Goal: Navigation & Orientation: Find specific page/section

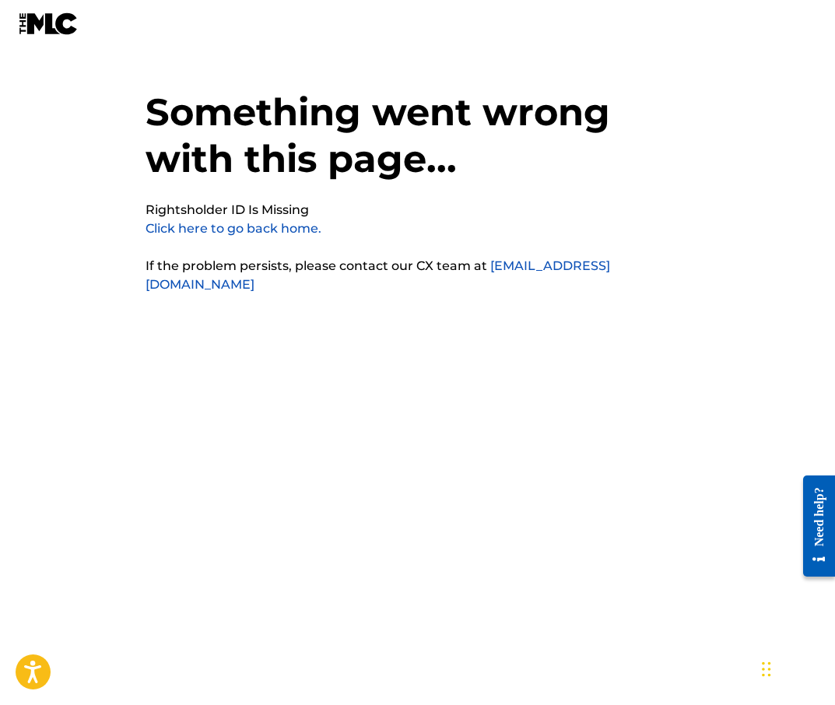
click at [30, 29] on img at bounding box center [49, 23] width 60 height 23
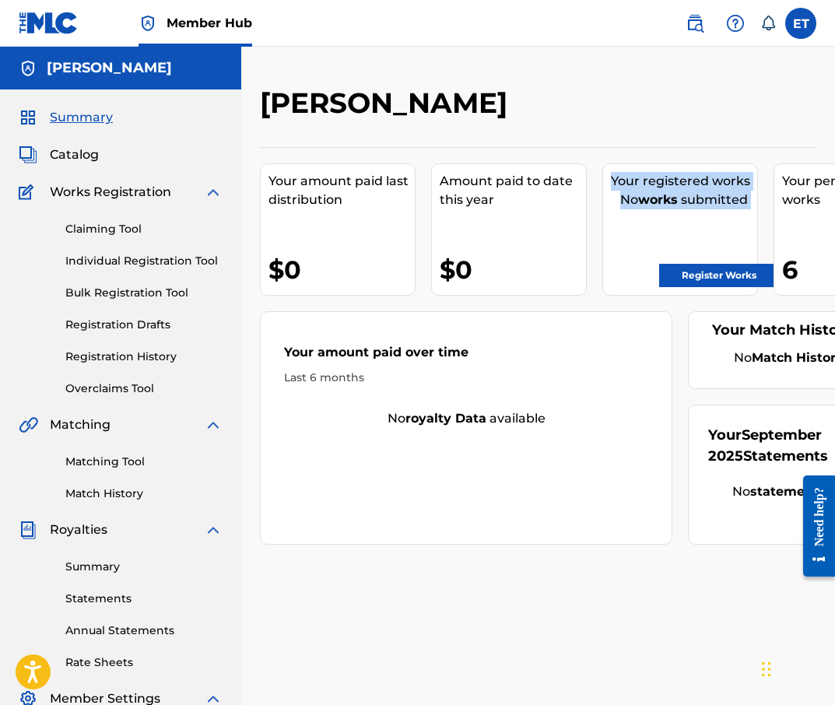
drag, startPoint x: 666, startPoint y: 257, endPoint x: 537, endPoint y: 257, distance: 129.1
click at [537, 257] on div "Your amount paid last distribution $0 Amount paid to date this year $0 Your reg…" at bounding box center [538, 345] width 556 height 397
click at [74, 200] on span "Works Registration" at bounding box center [110, 192] width 121 height 19
click at [53, 152] on span "Catalog" at bounding box center [74, 154] width 49 height 19
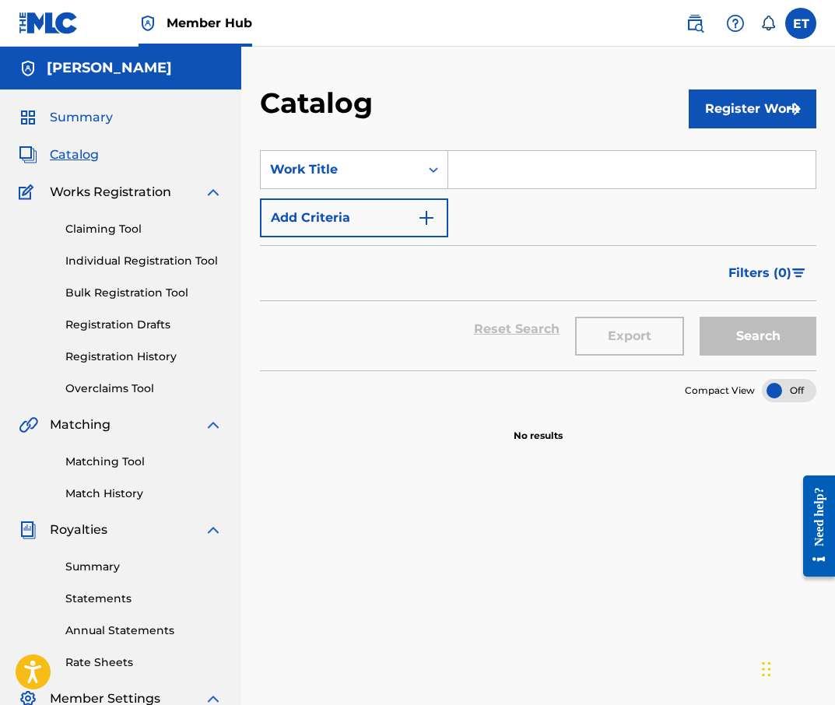
click at [77, 121] on span "Summary" at bounding box center [81, 117] width 63 height 19
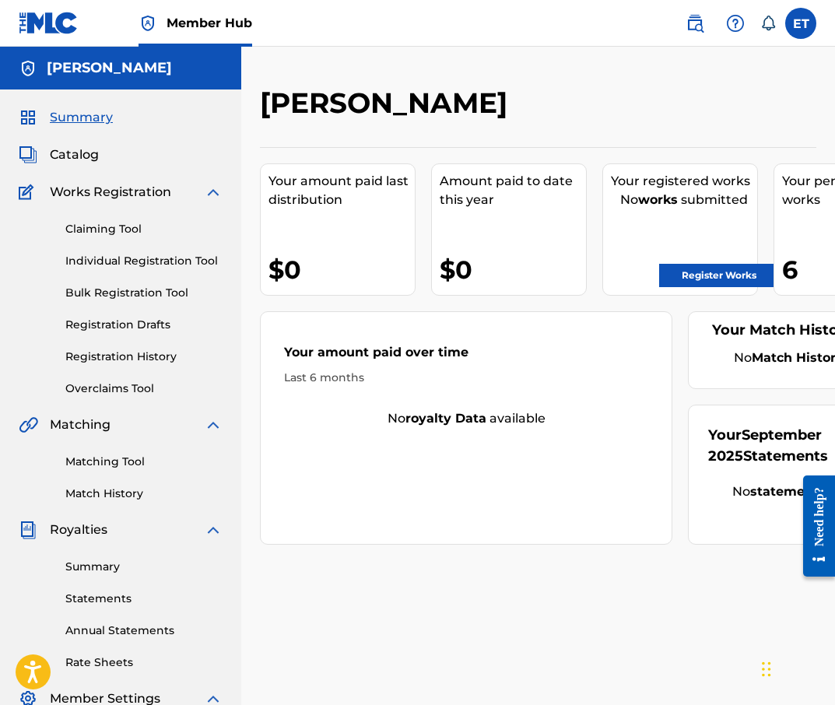
click at [103, 527] on span "Royalties" at bounding box center [79, 529] width 58 height 19
click at [173, 425] on div "Matching" at bounding box center [121, 424] width 204 height 19
click at [202, 420] on div "Matching" at bounding box center [121, 424] width 204 height 19
click at [209, 426] on img at bounding box center [213, 424] width 19 height 19
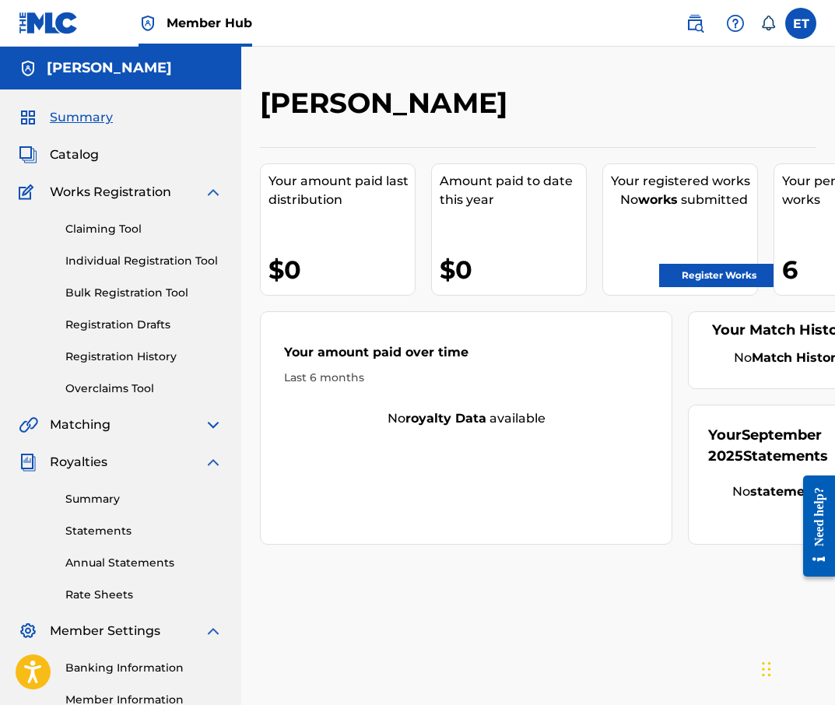
click at [212, 424] on img at bounding box center [213, 424] width 19 height 19
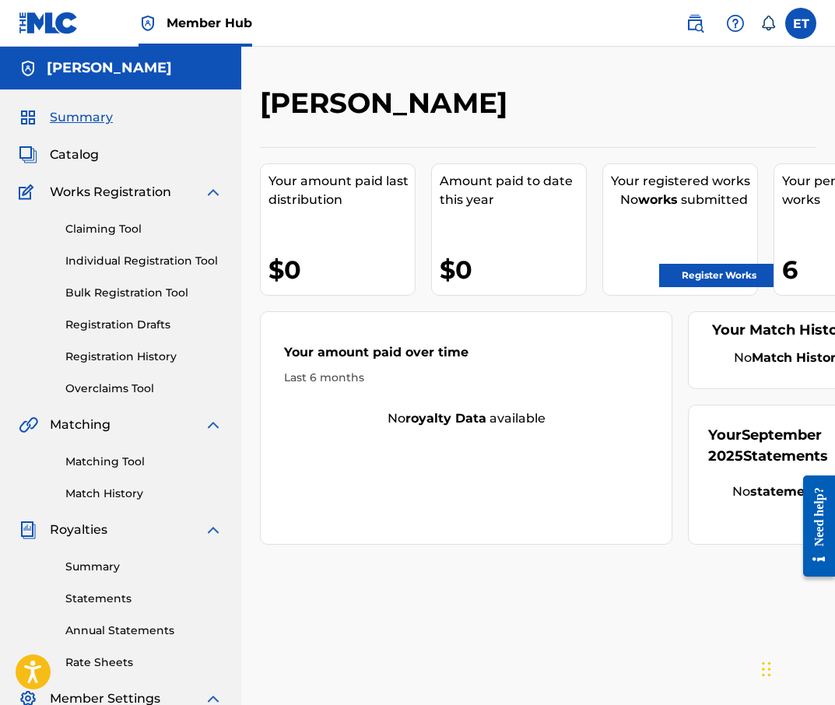
click at [203, 193] on div "Works Registration" at bounding box center [121, 192] width 204 height 19
click at [109, 160] on div "Catalog" at bounding box center [121, 154] width 204 height 19
click at [61, 149] on span "Catalog" at bounding box center [74, 154] width 49 height 19
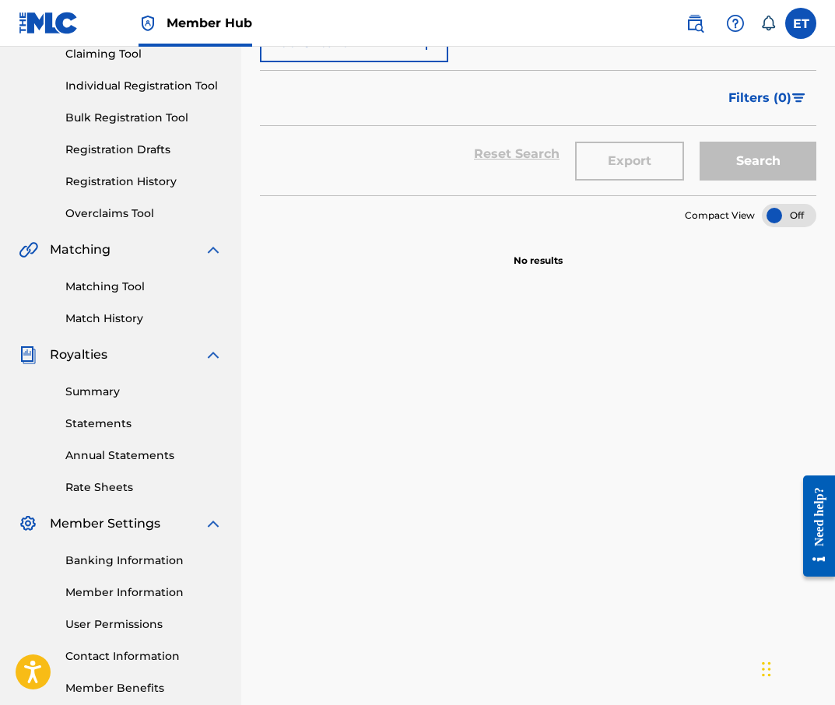
scroll to position [260, 0]
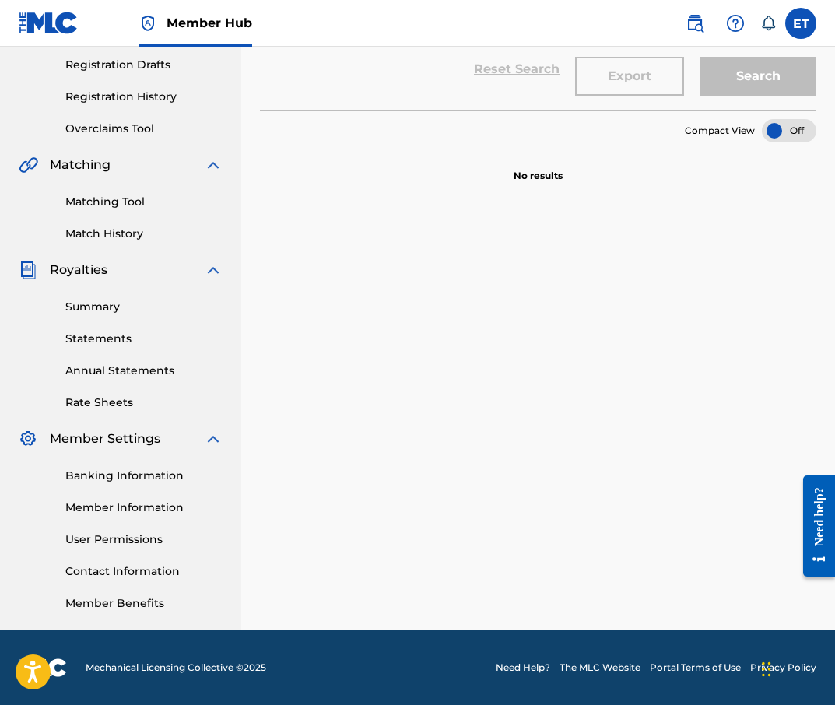
click at [110, 268] on div "Royalties" at bounding box center [121, 270] width 204 height 19
click at [75, 268] on span "Royalties" at bounding box center [79, 270] width 58 height 19
click at [102, 303] on link "Summary" at bounding box center [143, 307] width 157 height 16
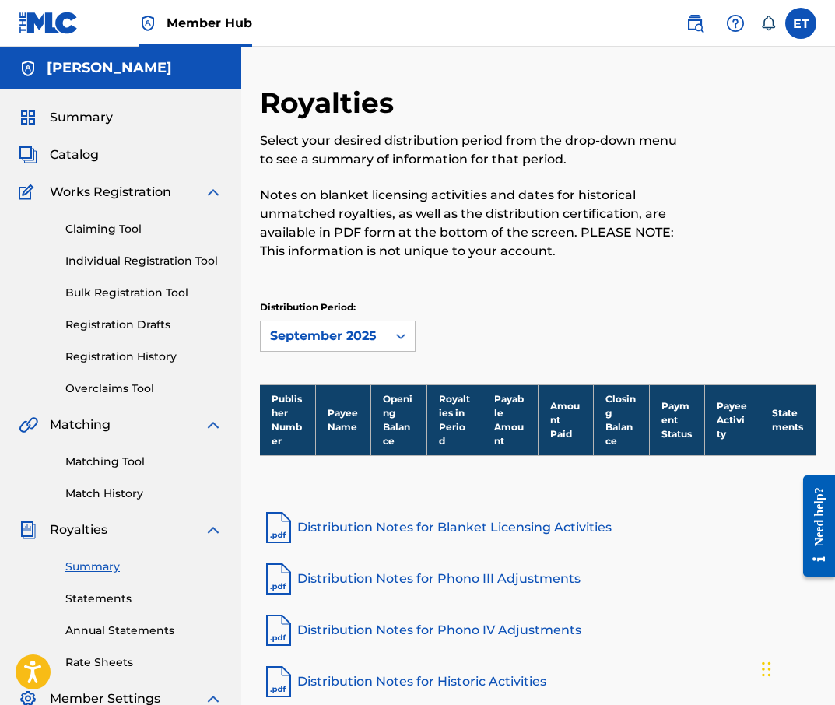
click at [61, 105] on div "Summary Catalog Works Registration Claiming Tool Individual Registration Tool B…" at bounding box center [120, 489] width 241 height 800
click at [83, 114] on span "Summary" at bounding box center [81, 117] width 63 height 19
